Goal: Task Accomplishment & Management: Complete application form

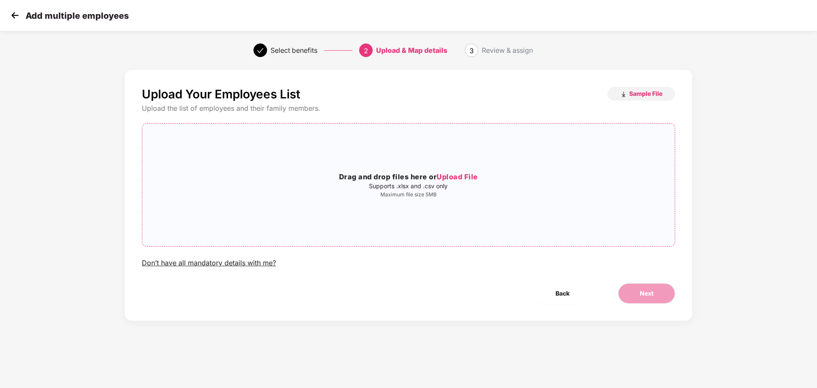
click at [451, 173] on span "Upload File" at bounding box center [457, 177] width 41 height 9
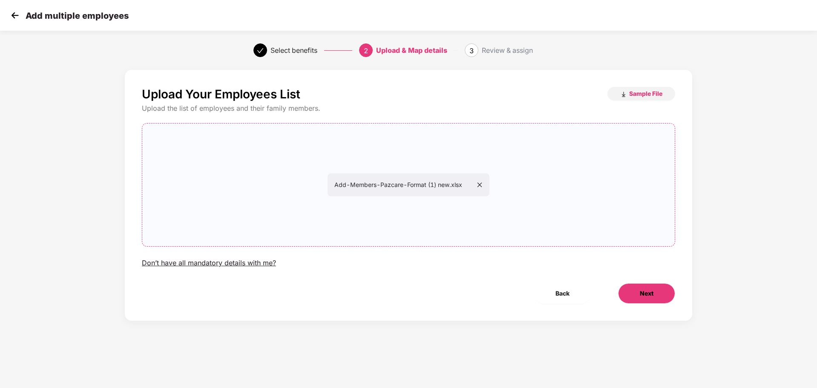
click at [651, 295] on span "Next" at bounding box center [647, 293] width 14 height 9
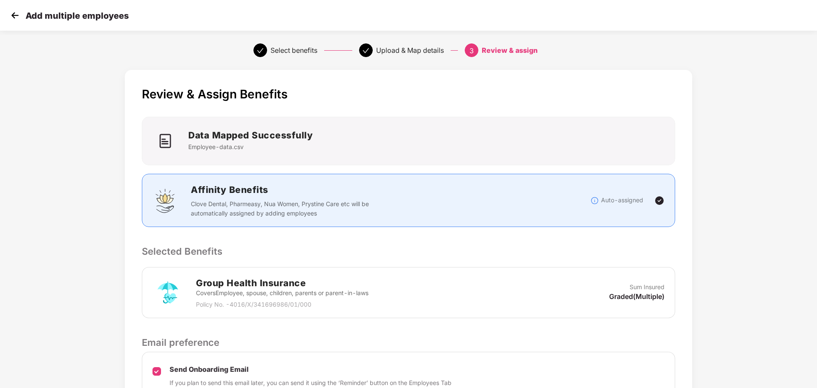
click at [421, 281] on div "Group Health Insurance Covers Employee, spouse, children, parents or parent-in-…" at bounding box center [409, 292] width 512 height 33
click at [444, 306] on div "Group Health Insurance Covers Employee, spouse, children, parents or parent-in-…" at bounding box center [409, 292] width 512 height 33
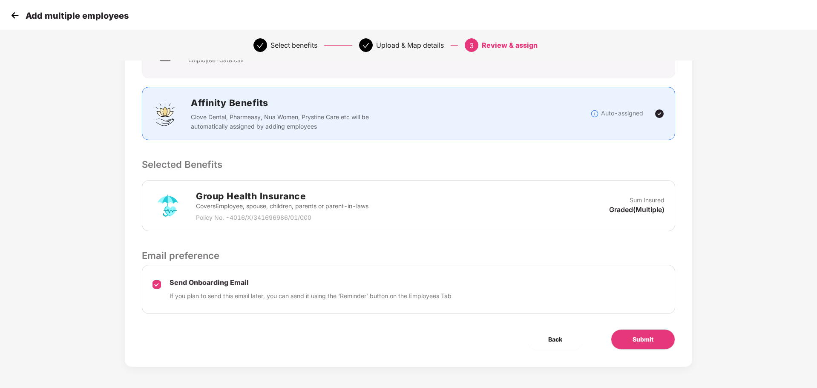
click at [444, 306] on div "Send Onboarding Email If you plan to send this email later, you can send it usi…" at bounding box center [408, 289] width 533 height 49
click at [453, 276] on div "Send Onboarding Email If you plan to send this email later, you can send it usi…" at bounding box center [408, 289] width 533 height 49
click at [423, 202] on div "Group Health Insurance Covers Employee, spouse, children, parents or parent-in-…" at bounding box center [409, 205] width 512 height 33
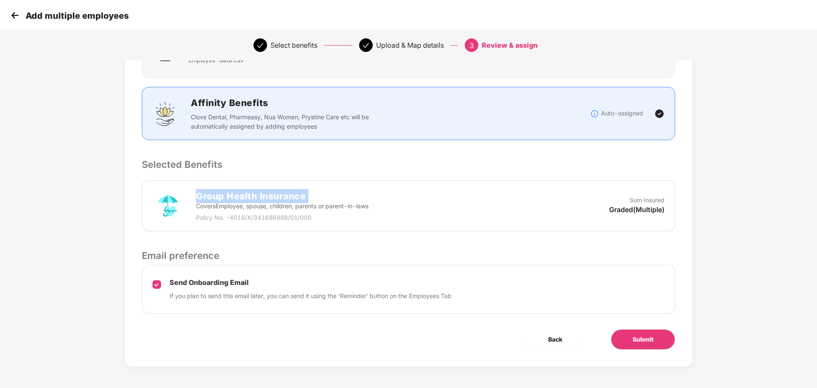
click at [423, 202] on div "Group Health Insurance Covers Employee, spouse, children, parents or parent-in-…" at bounding box center [409, 205] width 512 height 33
click at [638, 340] on span "Submit" at bounding box center [643, 339] width 21 height 9
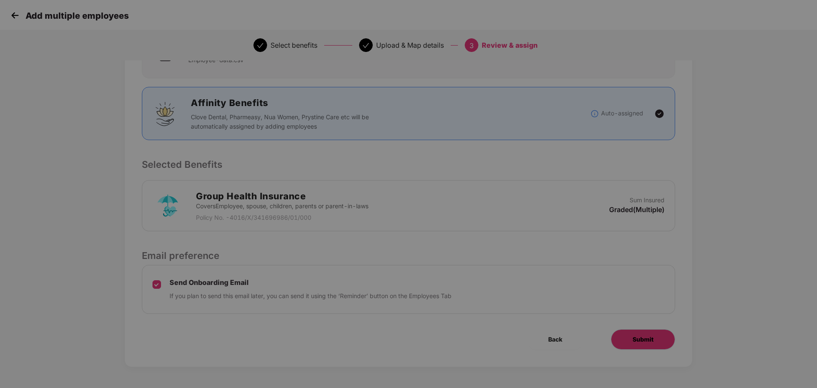
scroll to position [0, 0]
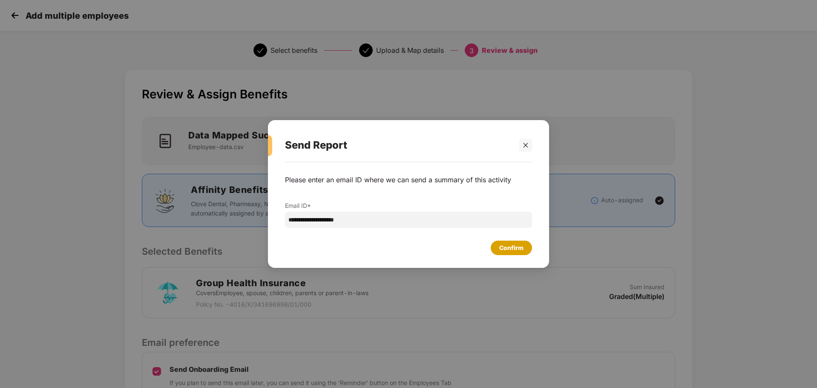
click at [510, 248] on div "Confirm" at bounding box center [511, 247] width 24 height 9
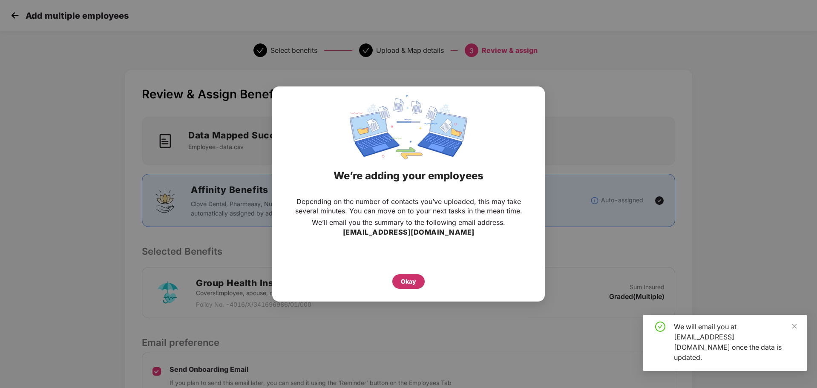
click at [409, 277] on div "Okay" at bounding box center [408, 281] width 15 height 9
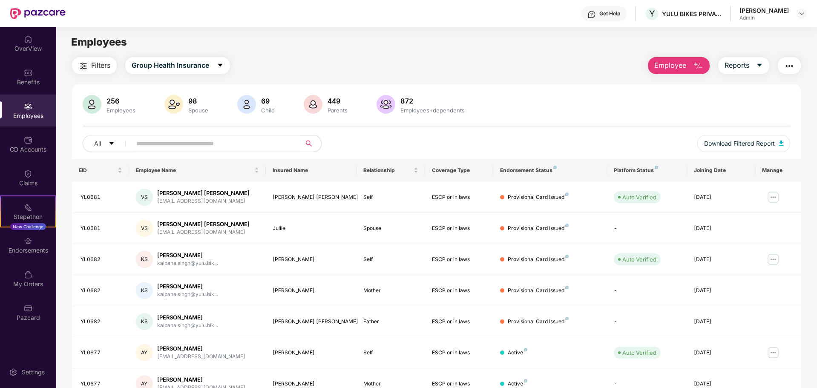
click at [409, 277] on td "Mother" at bounding box center [391, 290] width 68 height 31
click at [667, 67] on span "Employee" at bounding box center [670, 65] width 32 height 11
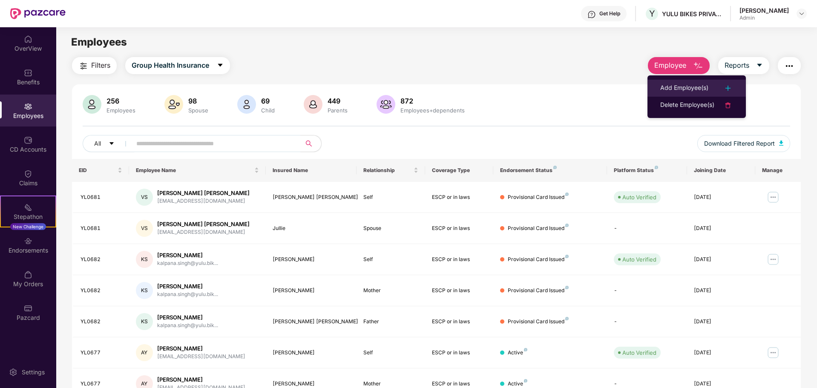
click at [688, 93] on div "Add Employee(s)" at bounding box center [684, 88] width 48 height 10
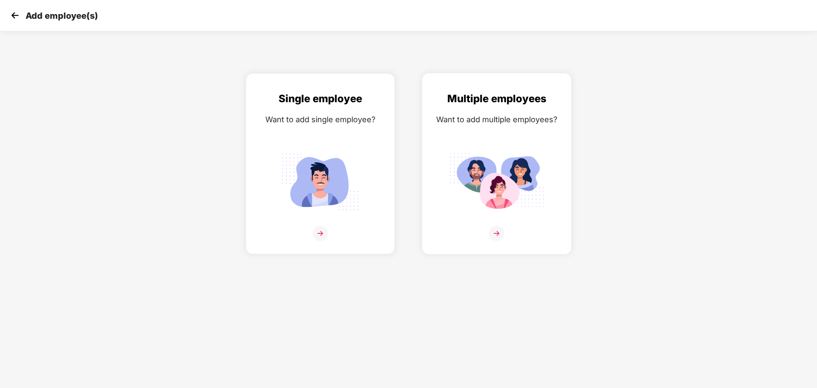
click at [497, 236] on img at bounding box center [496, 233] width 15 height 15
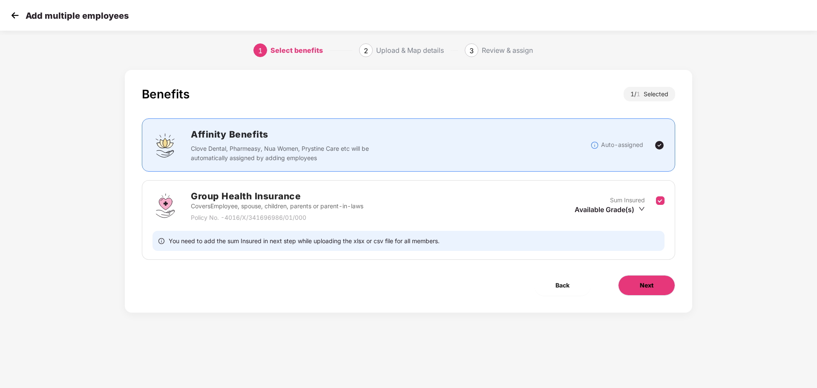
click at [641, 281] on span "Next" at bounding box center [647, 285] width 14 height 9
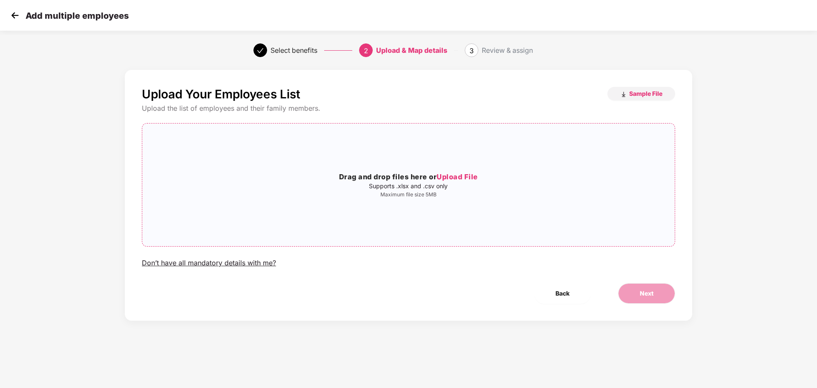
click at [467, 176] on span "Upload File" at bounding box center [457, 177] width 41 height 9
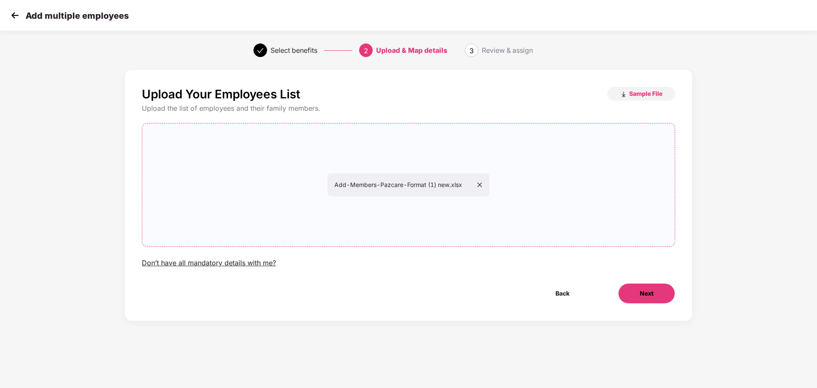
click at [647, 293] on span "Next" at bounding box center [647, 293] width 14 height 9
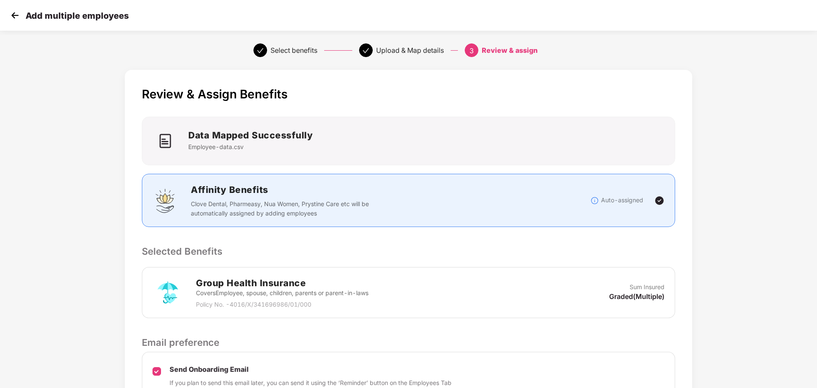
scroll to position [87, 0]
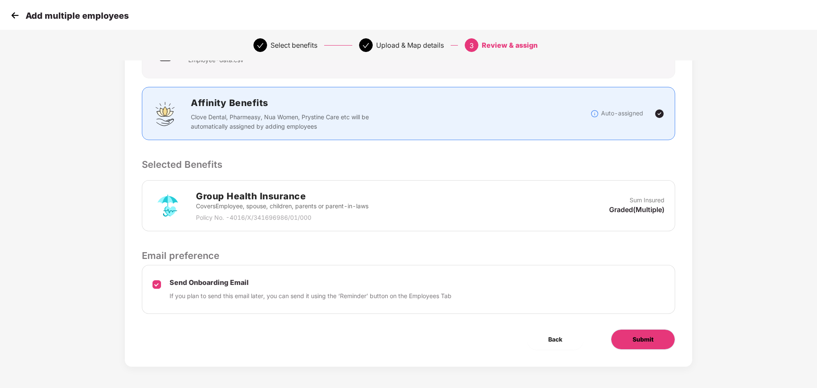
click at [635, 337] on span "Submit" at bounding box center [643, 339] width 21 height 9
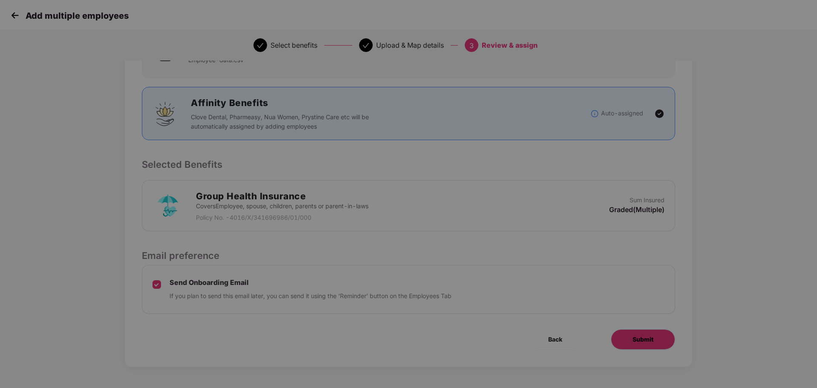
scroll to position [0, 0]
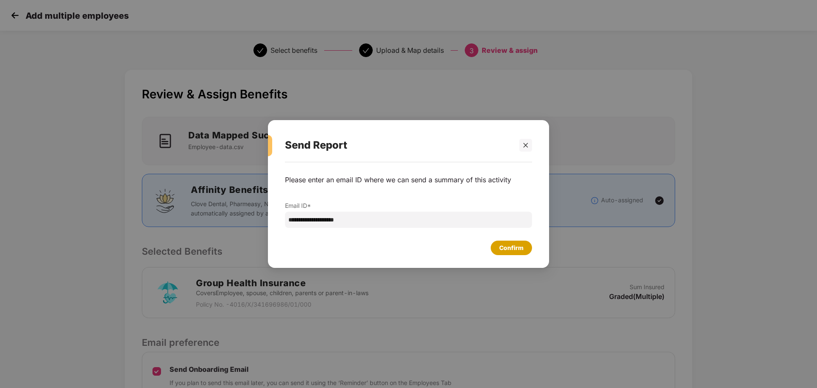
click at [505, 245] on div "Confirm" at bounding box center [511, 247] width 24 height 9
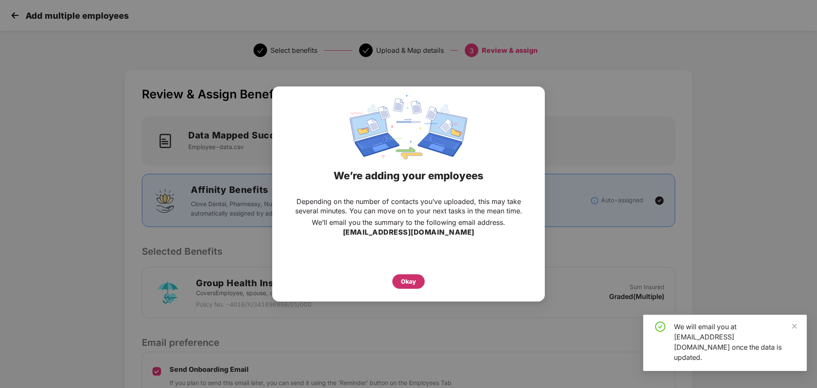
click at [406, 276] on div "Okay" at bounding box center [408, 281] width 32 height 14
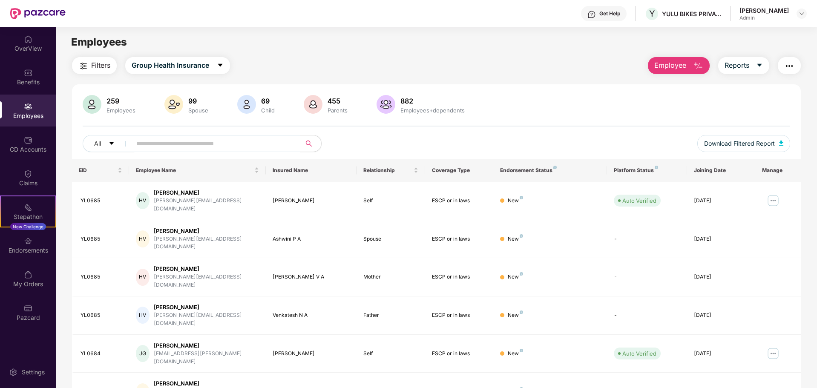
scroll to position [135, 0]
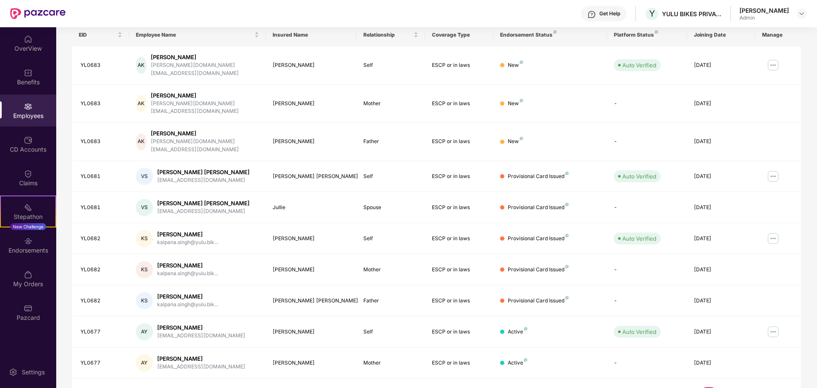
click at [692, 387] on link "1" at bounding box center [696, 393] width 14 height 13
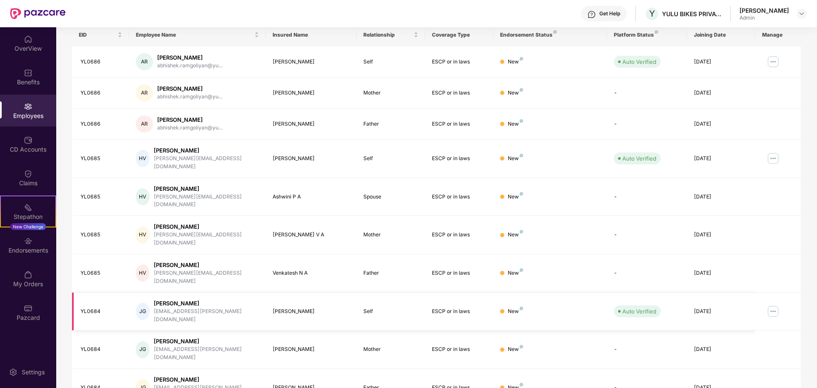
scroll to position [0, 0]
